Goal: Find specific page/section: Find specific page/section

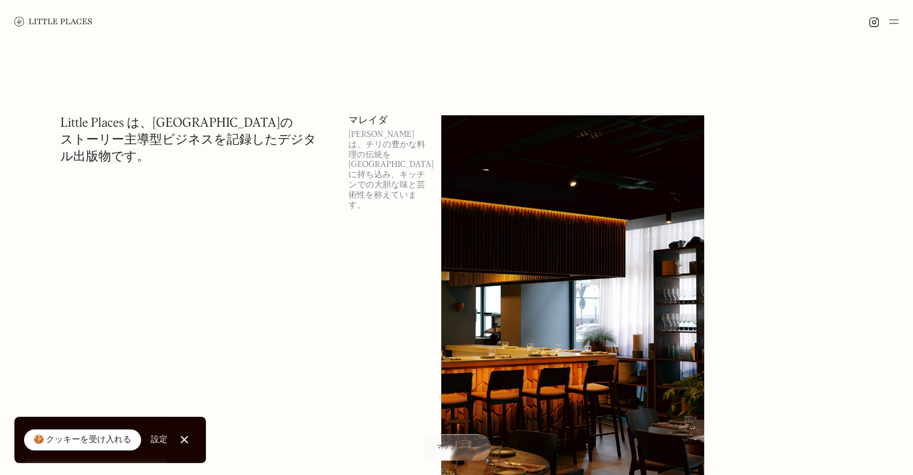
click at [178, 433] on link "クッキーポップアップを閉じる" at bounding box center [184, 439] width 24 height 24
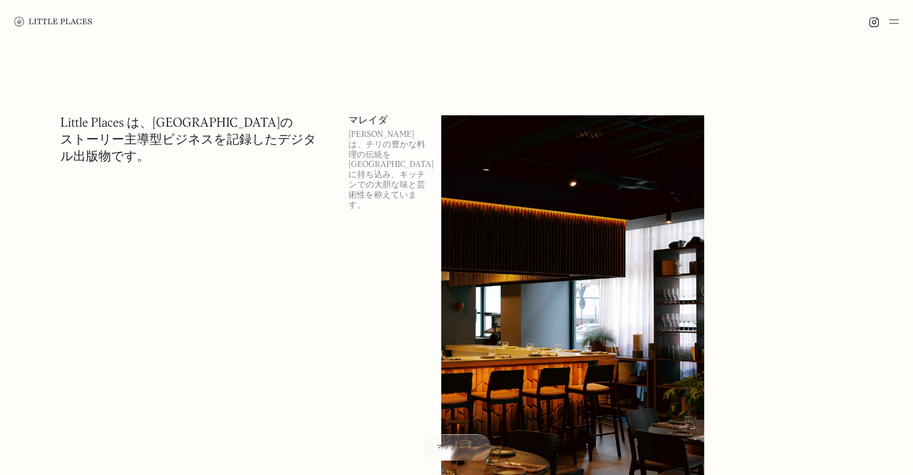
click at [52, 25] on img at bounding box center [53, 22] width 78 height 10
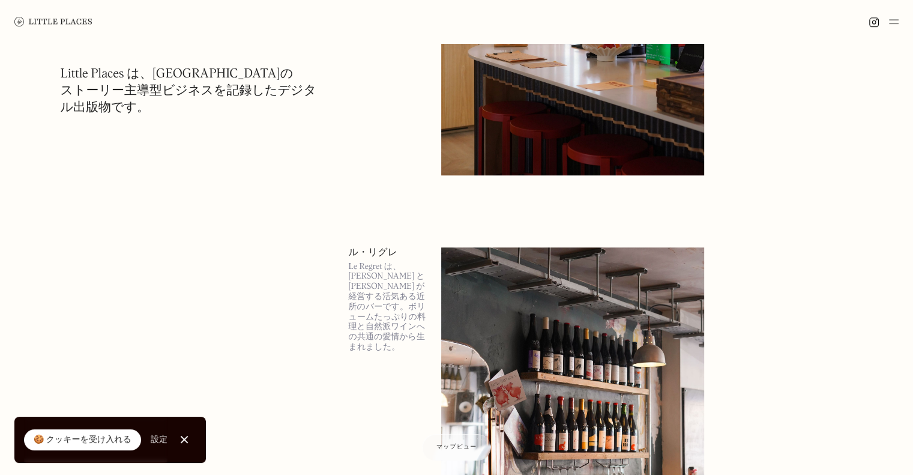
scroll to position [780, 0]
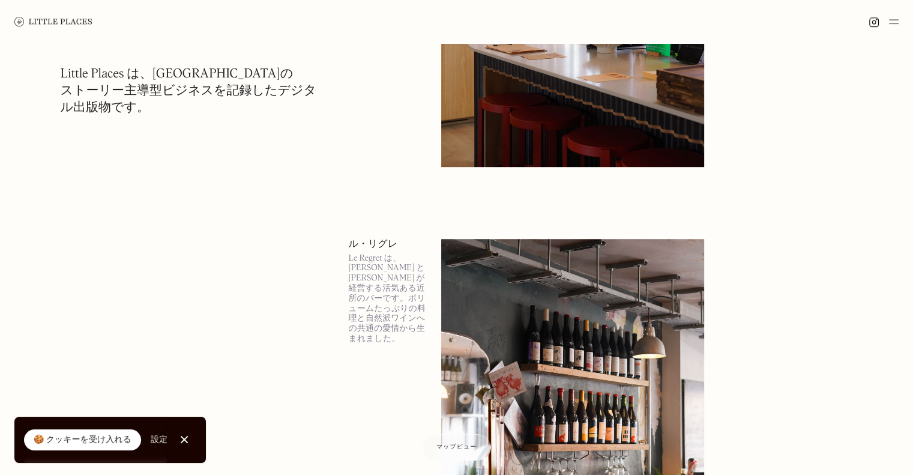
click at [181, 441] on div at bounding box center [185, 440] width 8 height 8
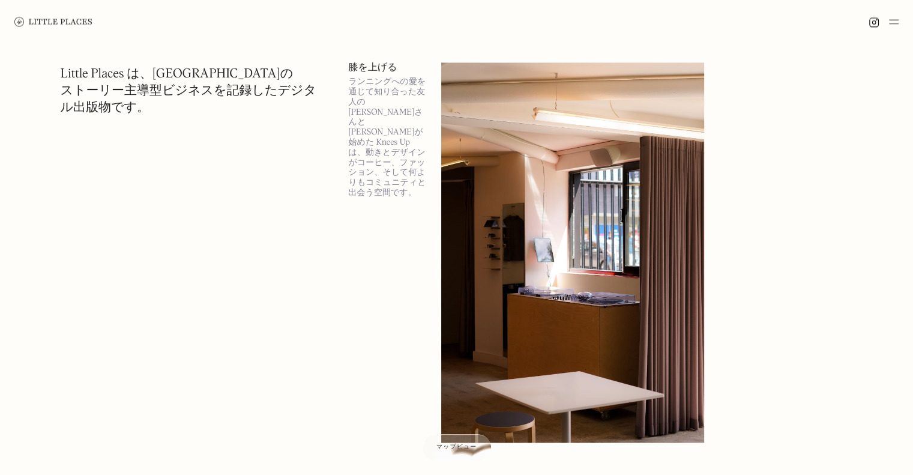
scroll to position [1861, 0]
click at [363, 69] on font "膝を上げる" at bounding box center [373, 66] width 49 height 13
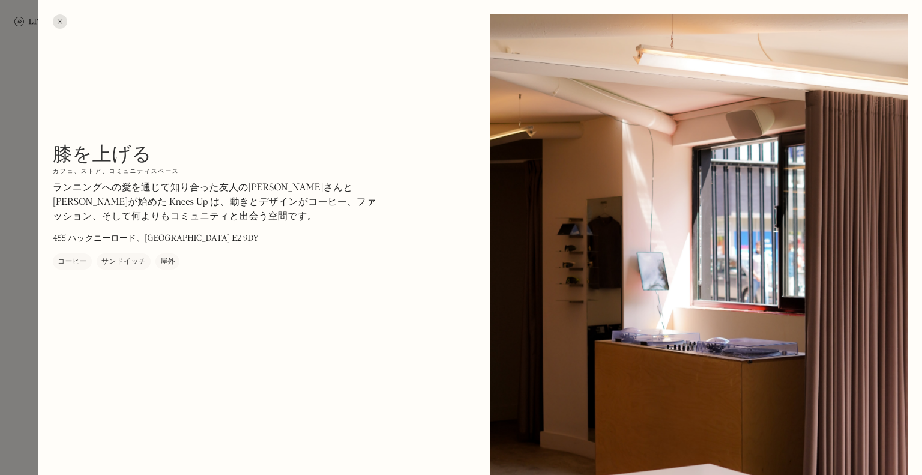
click at [55, 22] on div at bounding box center [60, 21] width 14 height 14
